Goal: Information Seeking & Learning: Learn about a topic

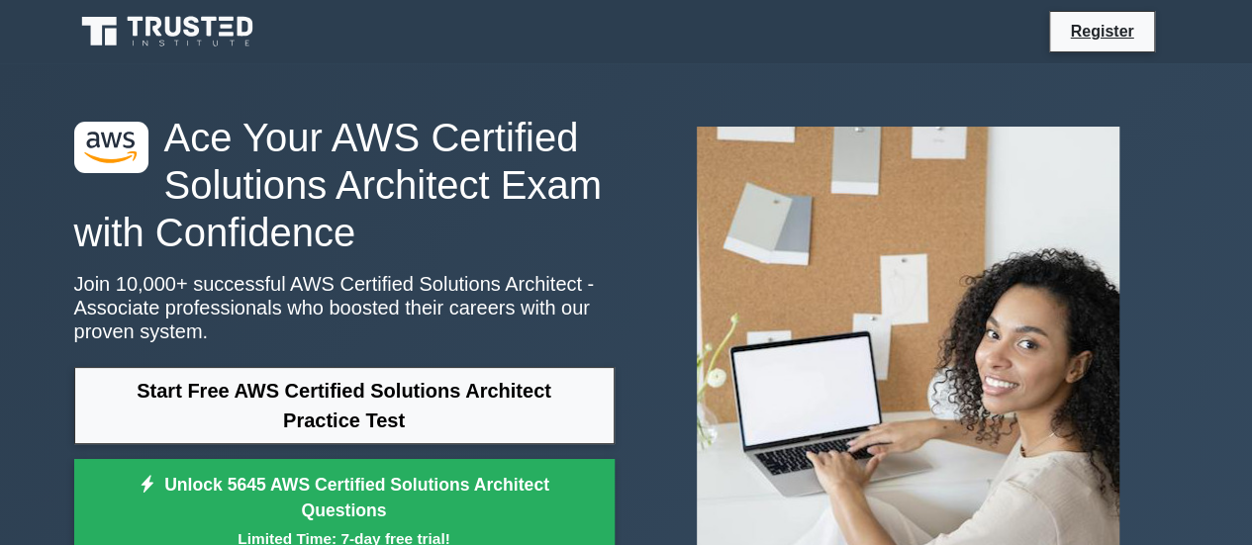
scroll to position [99, 0]
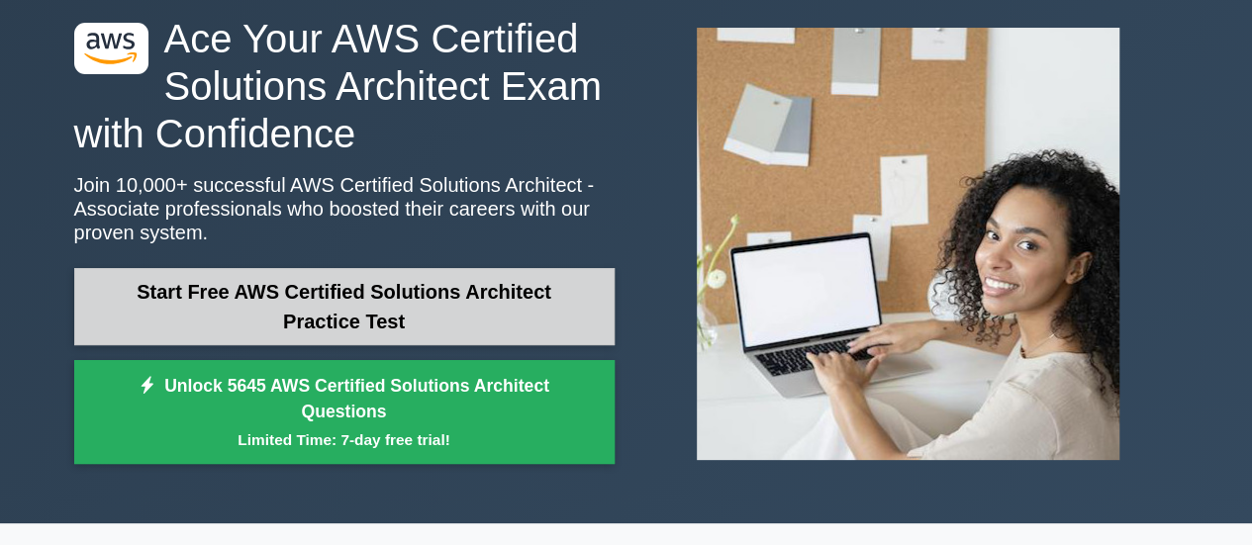
click at [415, 286] on link "Start Free AWS Certified Solutions Architect Practice Test" at bounding box center [344, 306] width 540 height 77
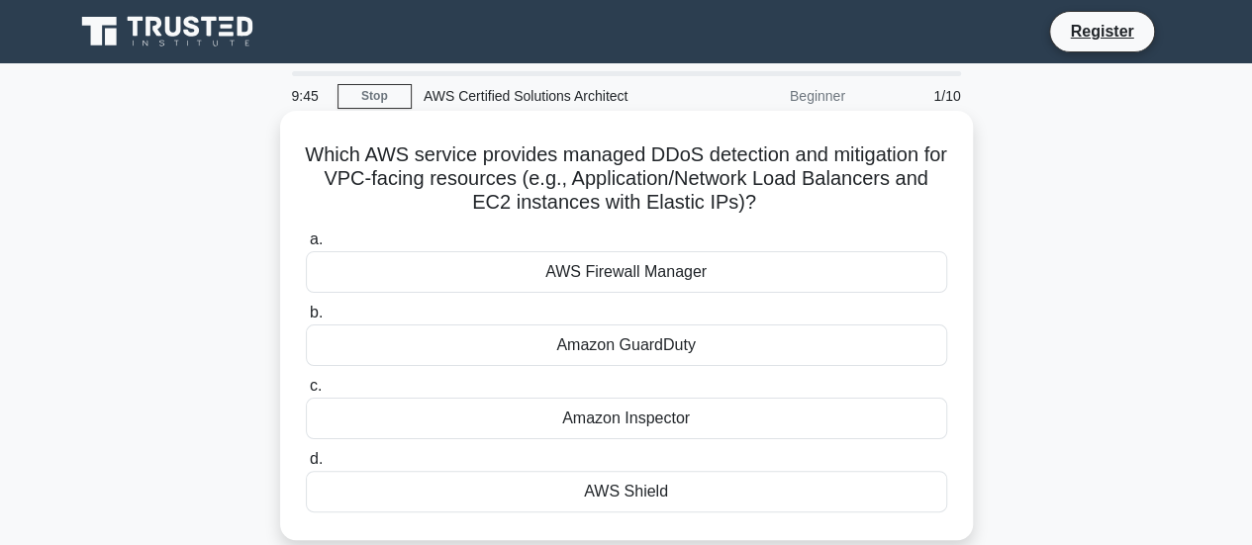
drag, startPoint x: 307, startPoint y: 155, endPoint x: 958, endPoint y: 206, distance: 653.1
click at [958, 206] on div "Which AWS service provides managed DDoS detection and mitigation for VPC-facing…" at bounding box center [626, 326] width 677 height 414
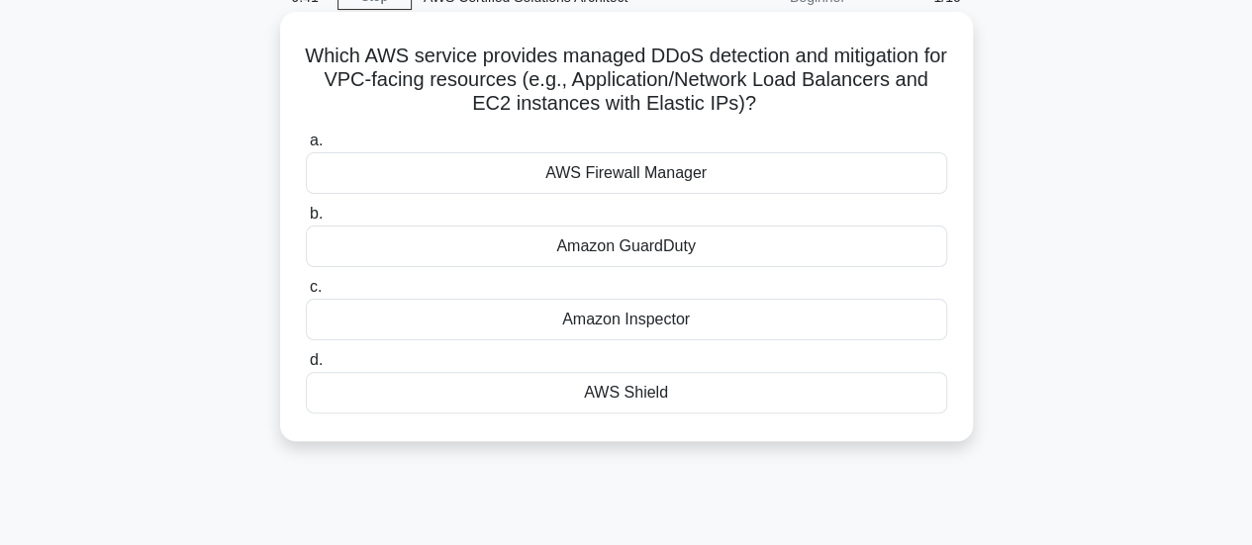
click at [805, 234] on div "Amazon GuardDuty" at bounding box center [626, 247] width 641 height 42
click at [306, 221] on input "b. Amazon GuardDuty" at bounding box center [306, 214] width 0 height 13
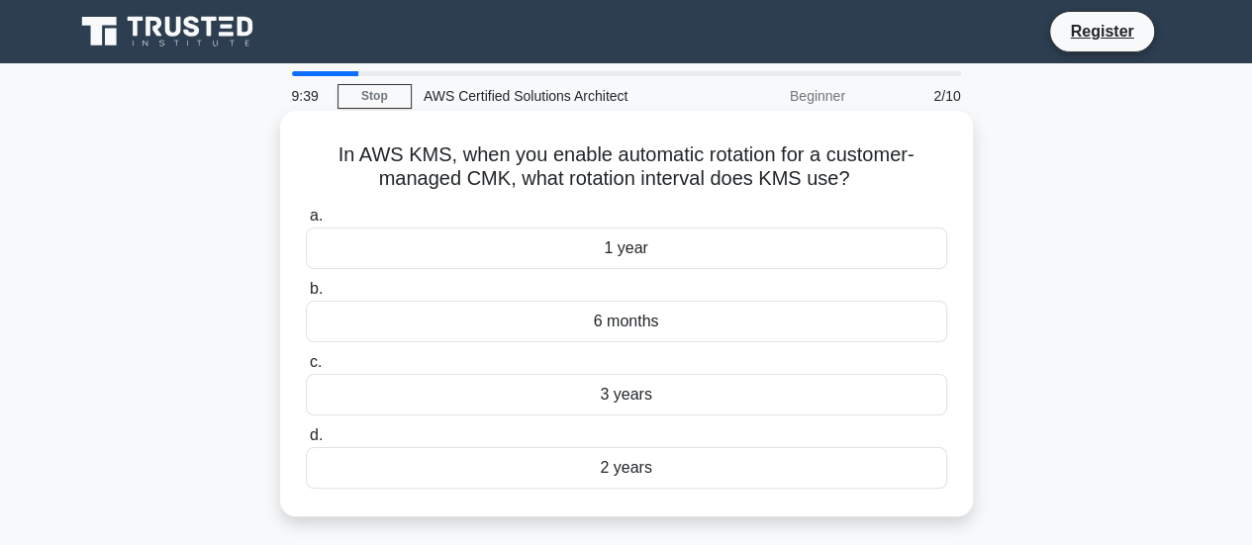
scroll to position [0, 0]
click at [738, 313] on div "6 months" at bounding box center [626, 322] width 641 height 42
click at [306, 296] on input "b. 6 months" at bounding box center [306, 289] width 0 height 13
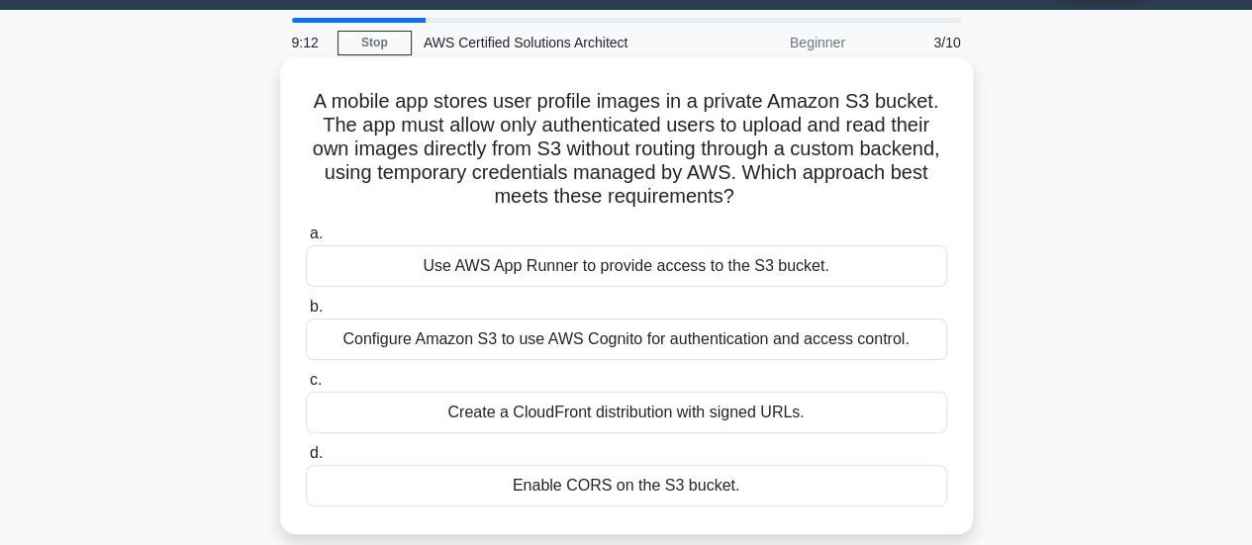
scroll to position [99, 0]
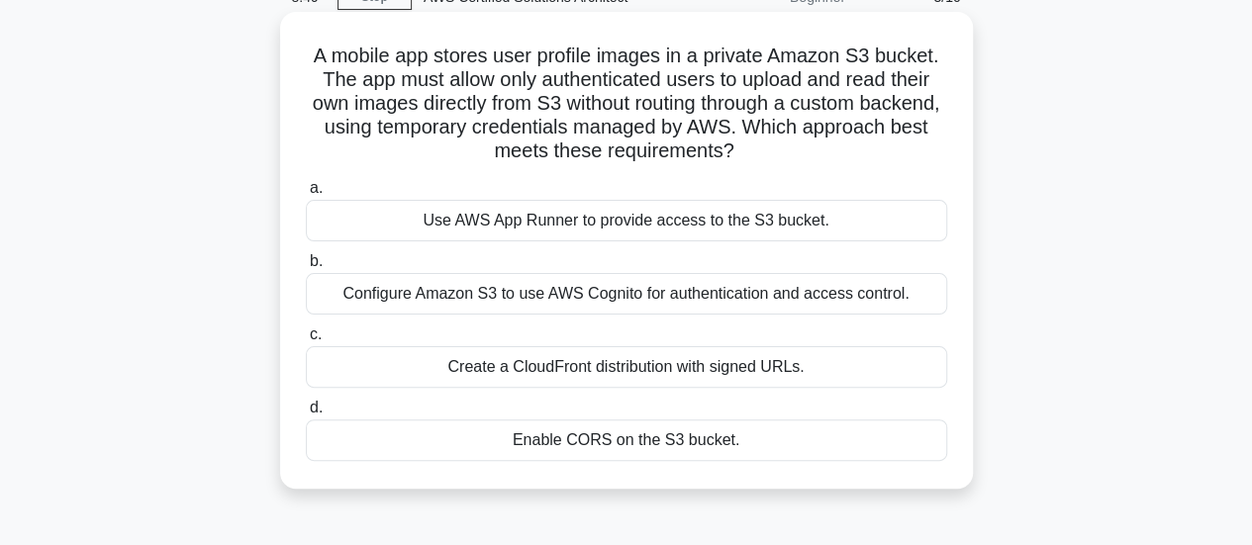
click at [813, 227] on div "Use AWS App Runner to provide access to the S3 bucket." at bounding box center [626, 221] width 641 height 42
click at [306, 195] on input "a. Use AWS App Runner to provide access to the S3 bucket." at bounding box center [306, 188] width 0 height 13
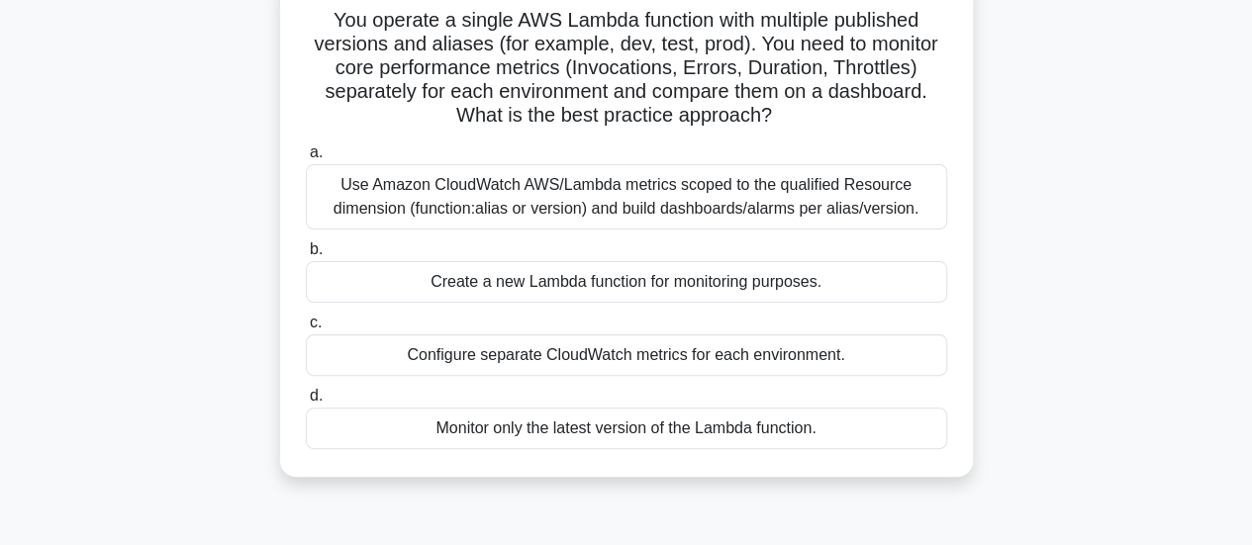
scroll to position [297, 0]
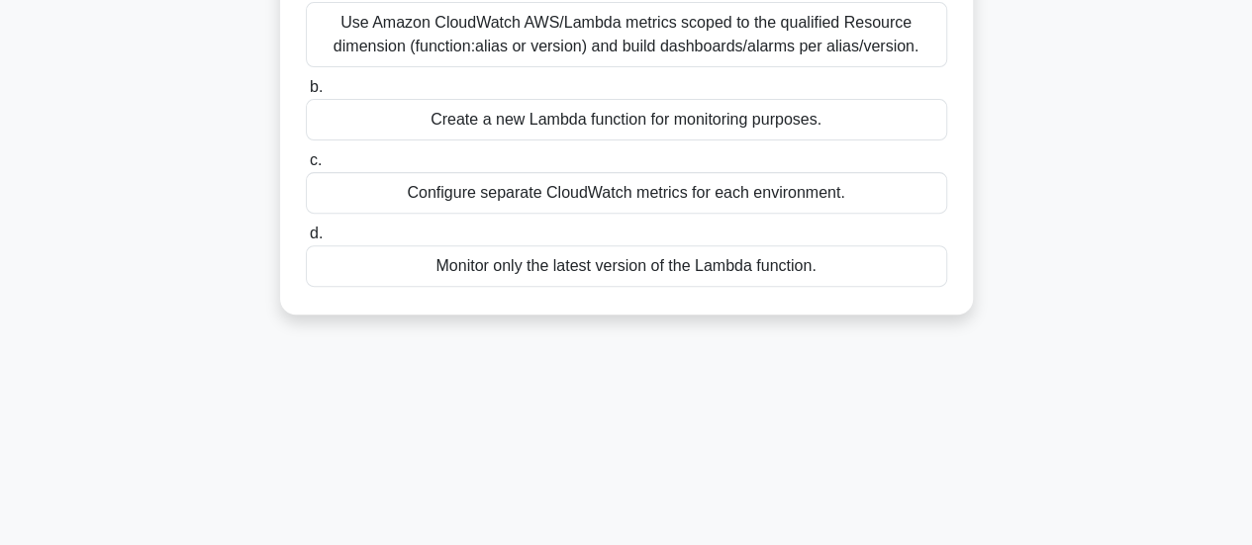
click at [839, 263] on div "Monitor only the latest version of the Lambda function." at bounding box center [626, 266] width 641 height 42
click at [306, 240] on input "d. Monitor only the latest version of the Lambda function." at bounding box center [306, 234] width 0 height 13
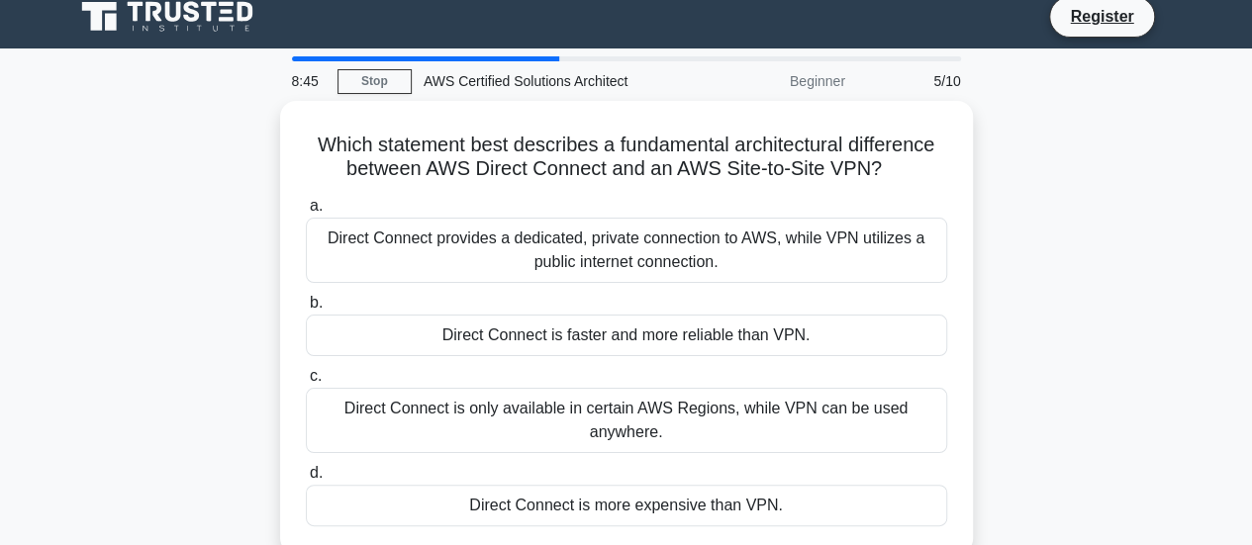
scroll to position [0, 0]
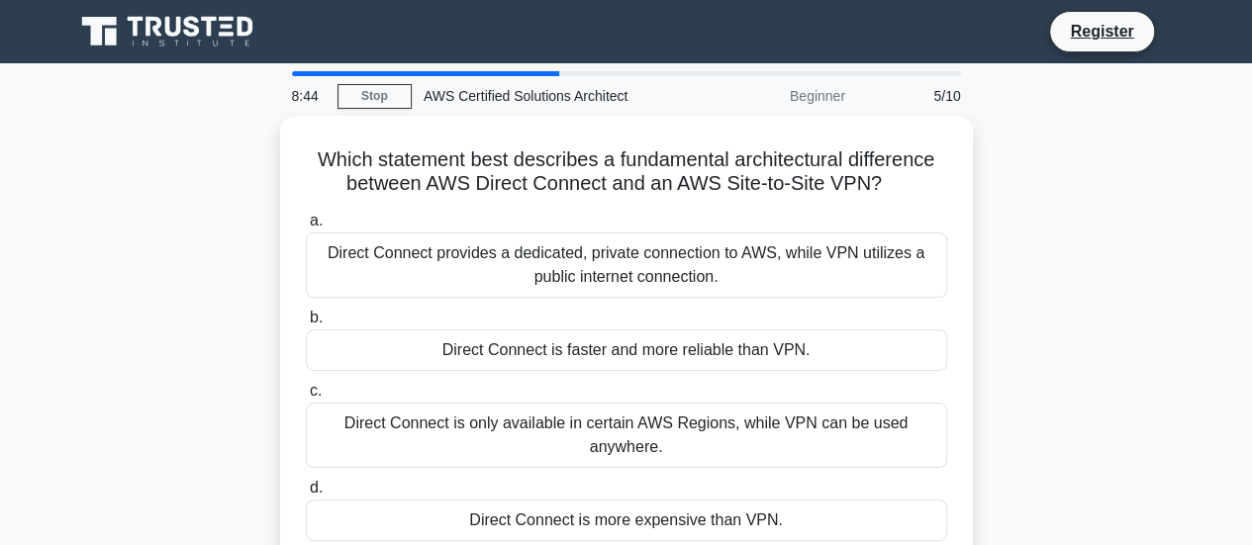
click at [839, 263] on div "Direct Connect provides a dedicated, private connection to AWS, while VPN utili…" at bounding box center [626, 265] width 641 height 65
click at [306, 228] on input "a. Direct Connect provides a dedicated, private connection to AWS, while VPN ut…" at bounding box center [306, 221] width 0 height 13
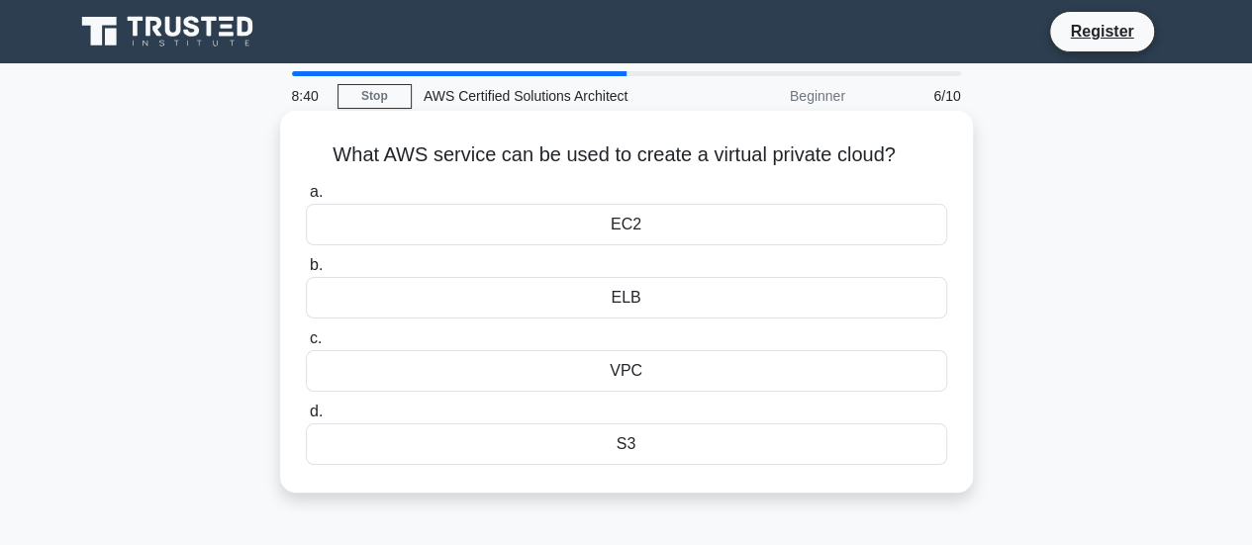
click at [807, 363] on div "VPC" at bounding box center [626, 371] width 641 height 42
click at [306, 345] on input "c. VPC" at bounding box center [306, 339] width 0 height 13
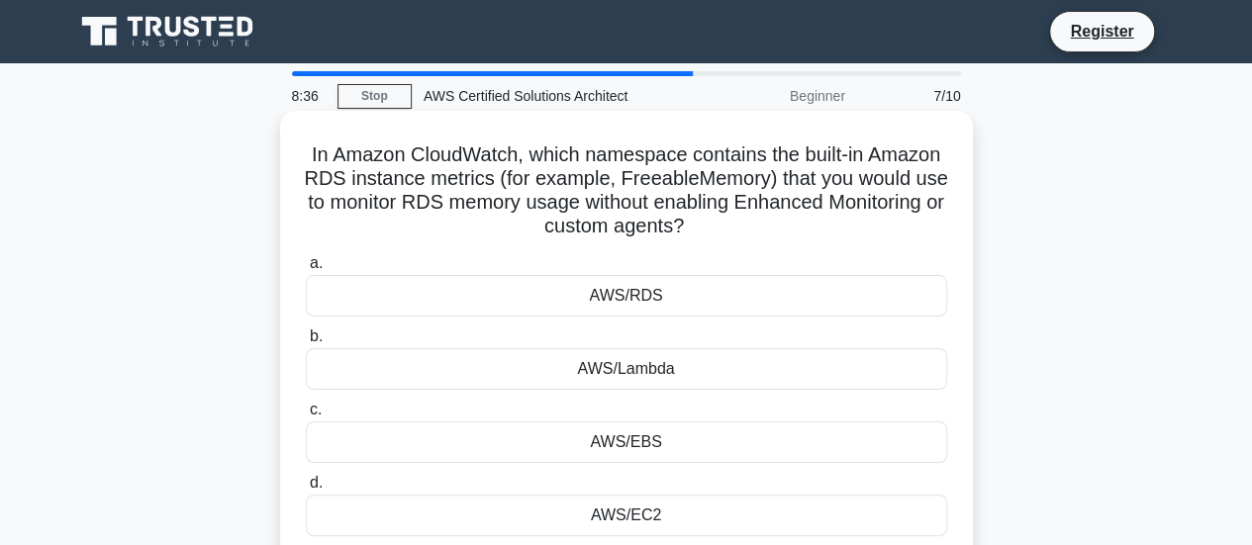
scroll to position [99, 0]
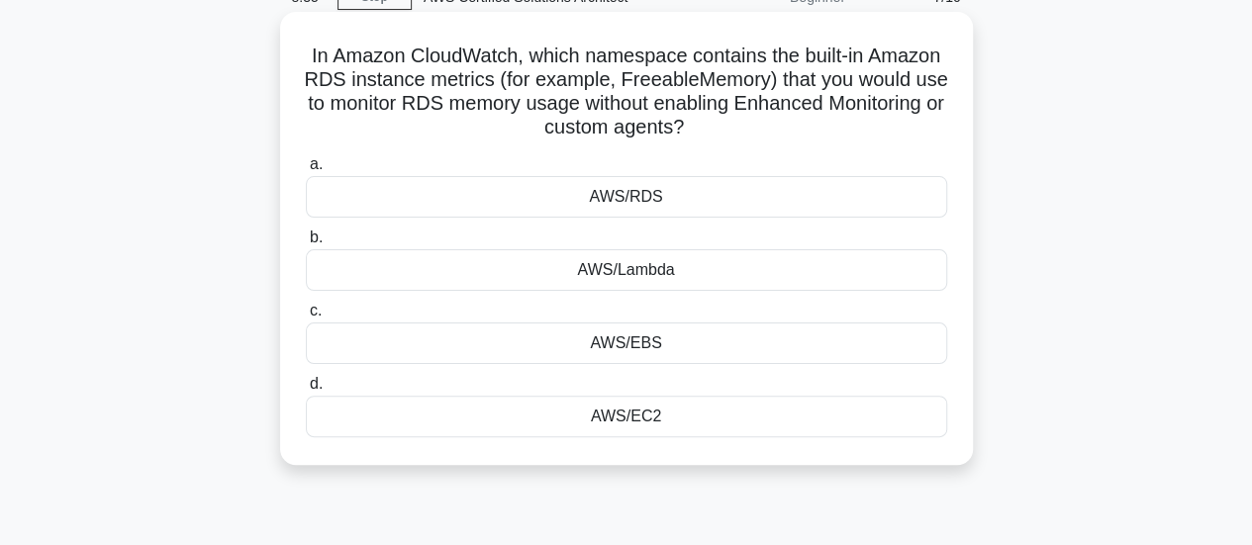
click at [808, 335] on div "AWS/EBS" at bounding box center [626, 344] width 641 height 42
click at [306, 318] on input "c. AWS/EBS" at bounding box center [306, 311] width 0 height 13
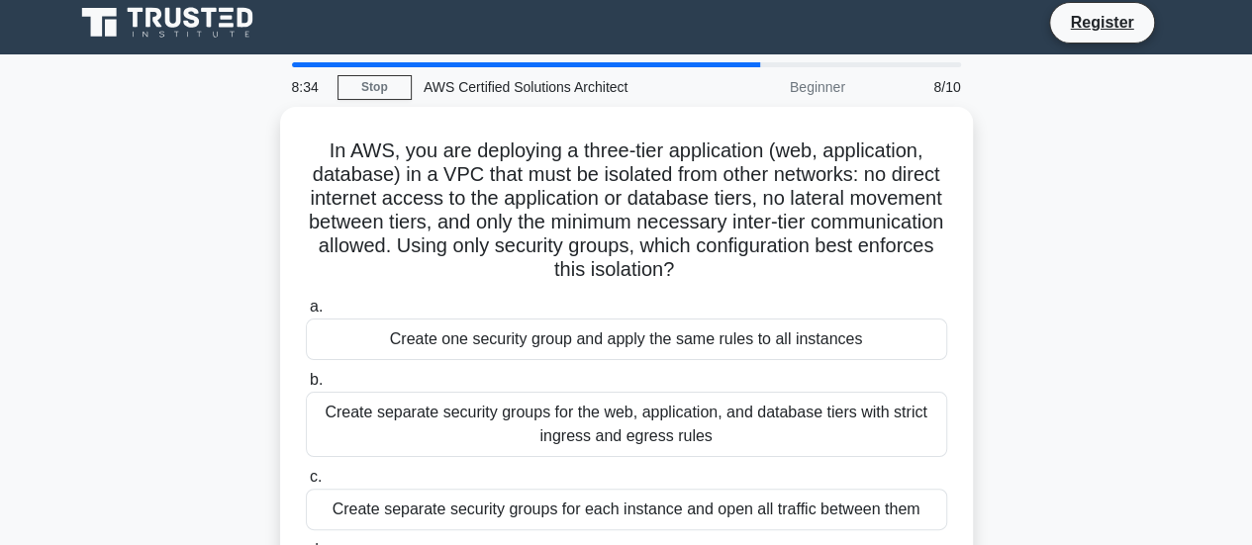
scroll to position [0, 0]
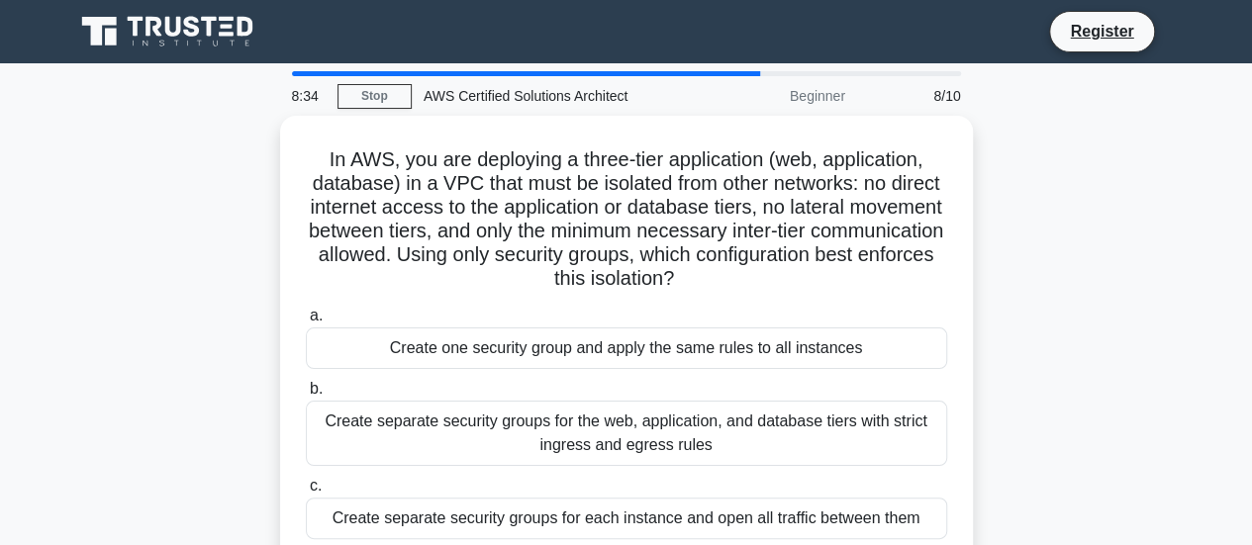
click at [808, 335] on div "Create one security group and apply the same rules to all instances" at bounding box center [626, 349] width 641 height 42
click at [306, 323] on input "a. Create one security group and apply the same rules to all instances" at bounding box center [306, 316] width 0 height 13
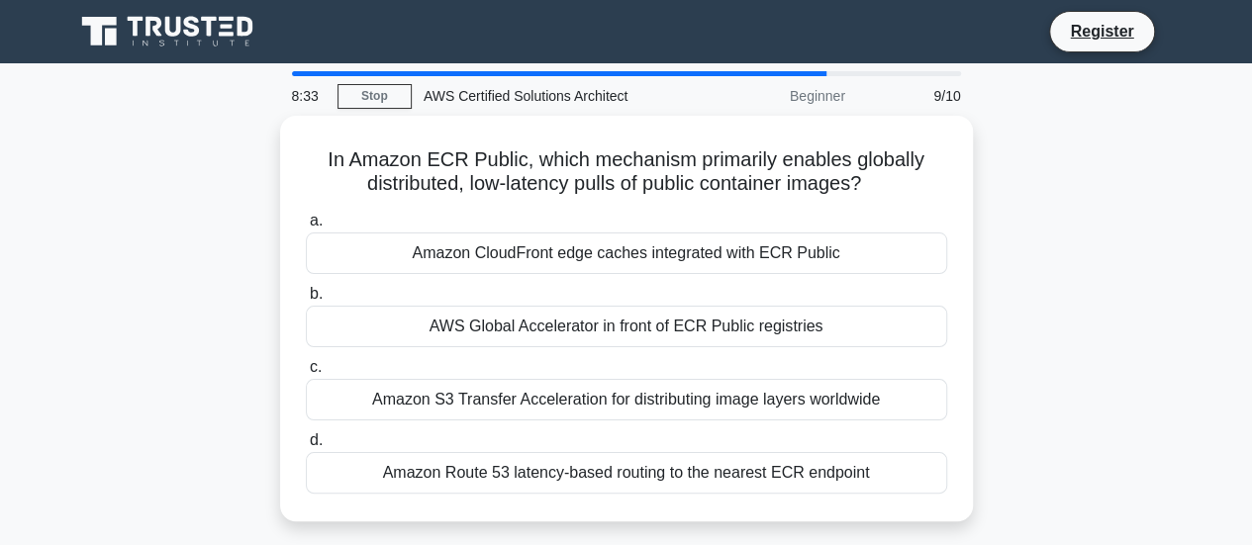
click at [808, 335] on div "AWS Global Accelerator in front of ECR Public registries" at bounding box center [626, 327] width 641 height 42
click at [306, 301] on input "b. AWS Global Accelerator in front of ECR Public registries" at bounding box center [306, 294] width 0 height 13
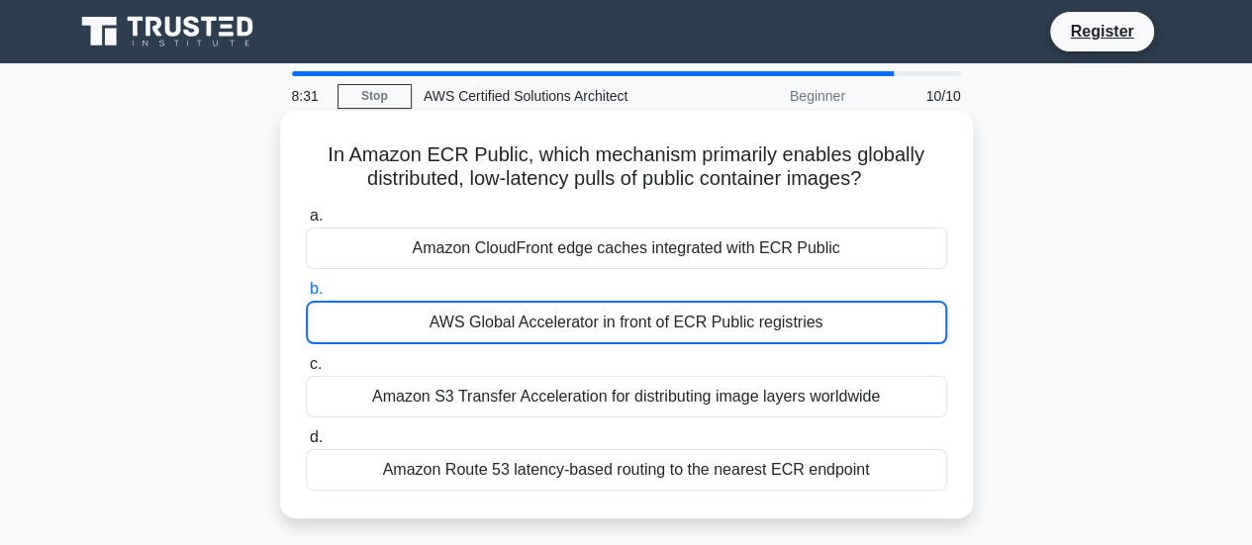
click at [806, 407] on div "Amazon S3 Transfer Acceleration for distributing image layers worldwide" at bounding box center [626, 397] width 641 height 42
click at [306, 371] on input "c. Amazon S3 Transfer Acceleration for distributing image layers worldwide" at bounding box center [306, 364] width 0 height 13
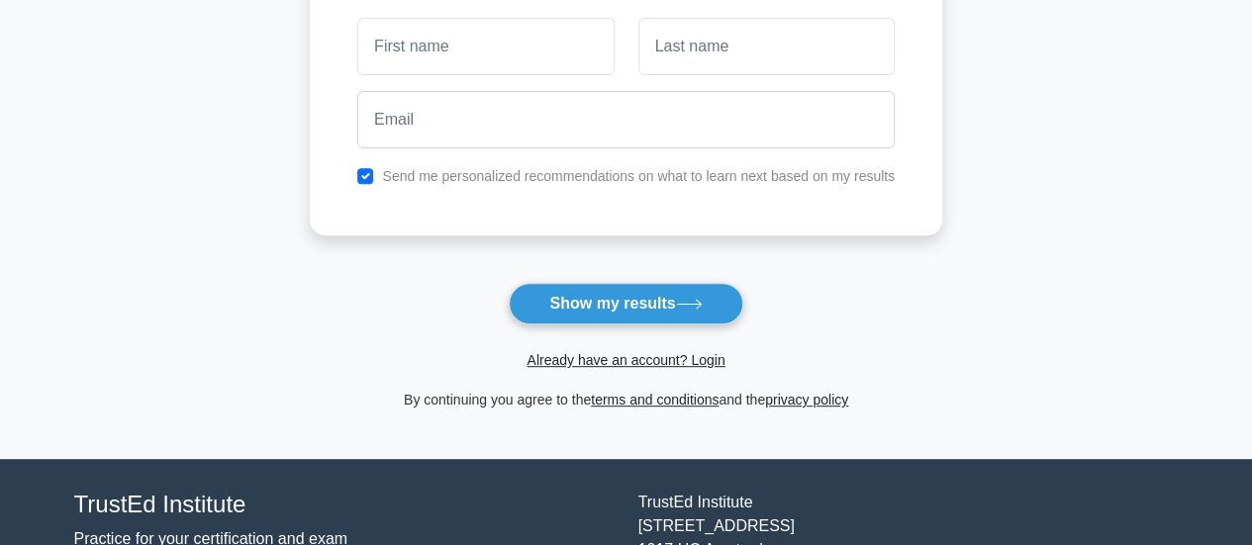
scroll to position [198, 0]
